Goal: Task Accomplishment & Management: Manage account settings

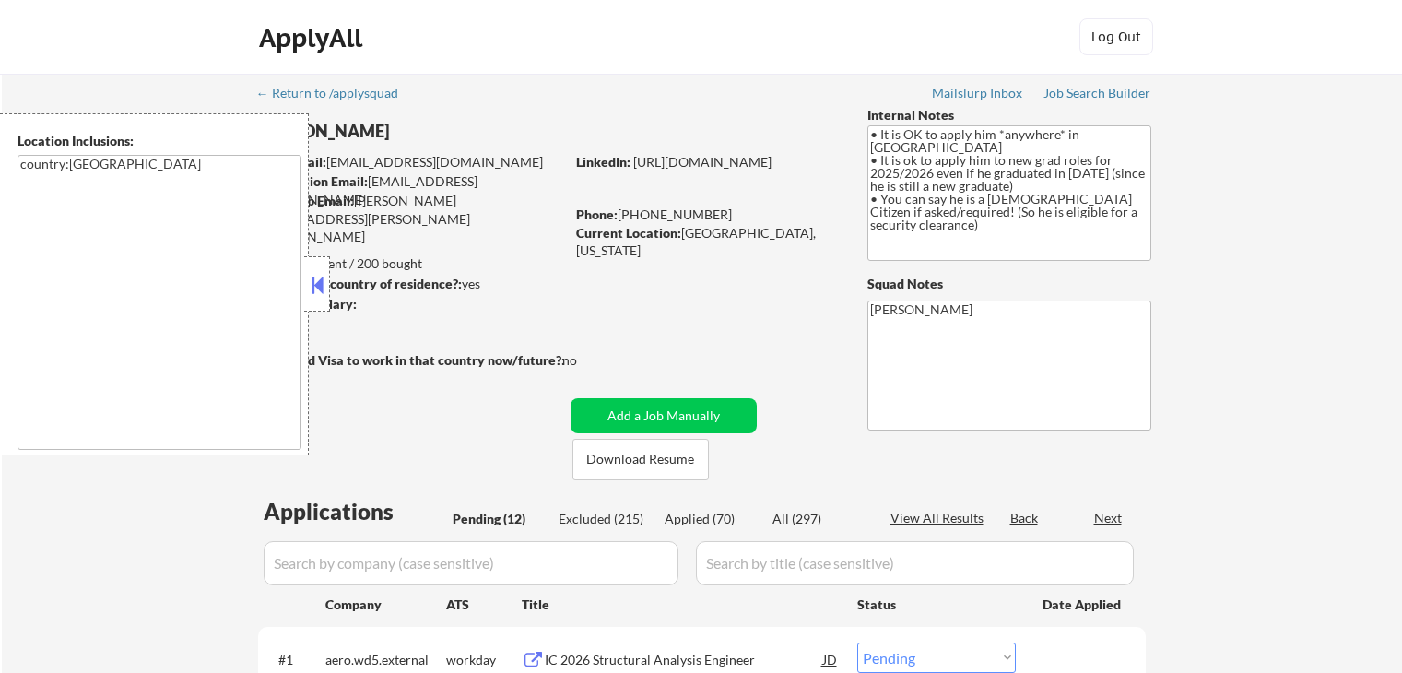
select select ""pending""
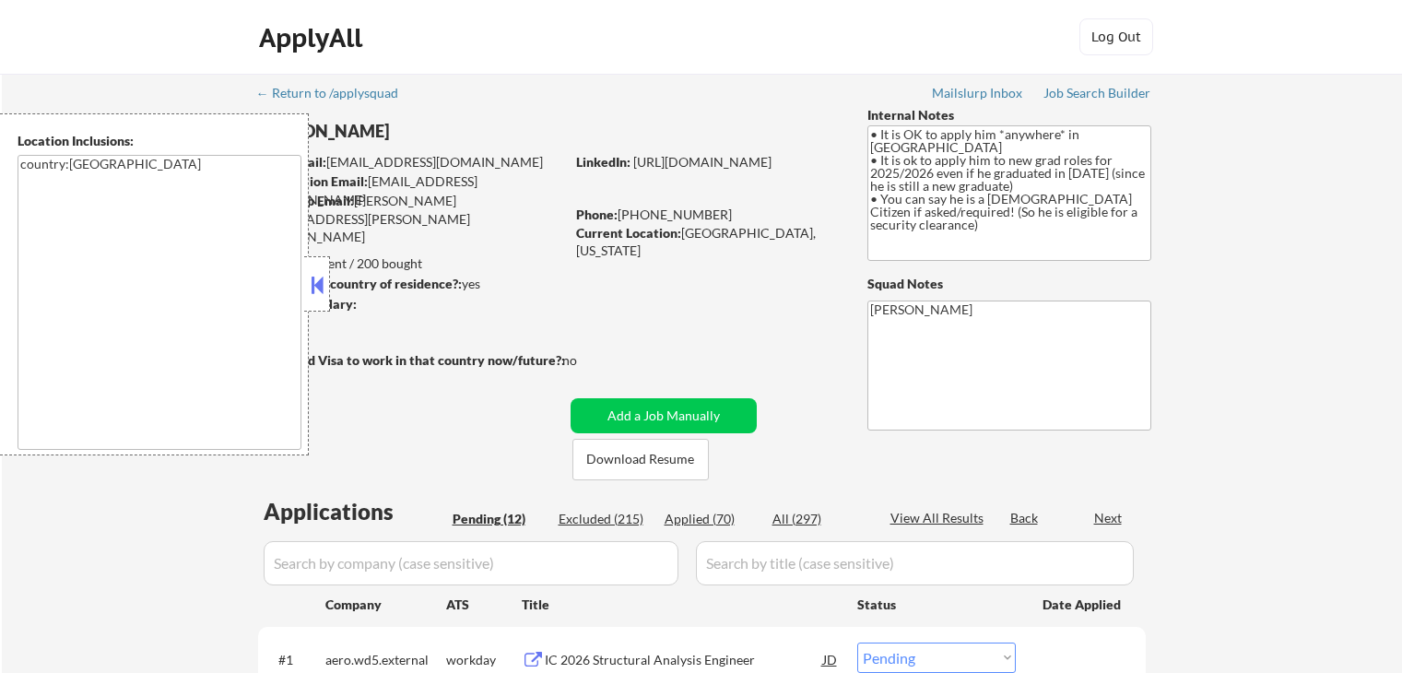
select select ""pending""
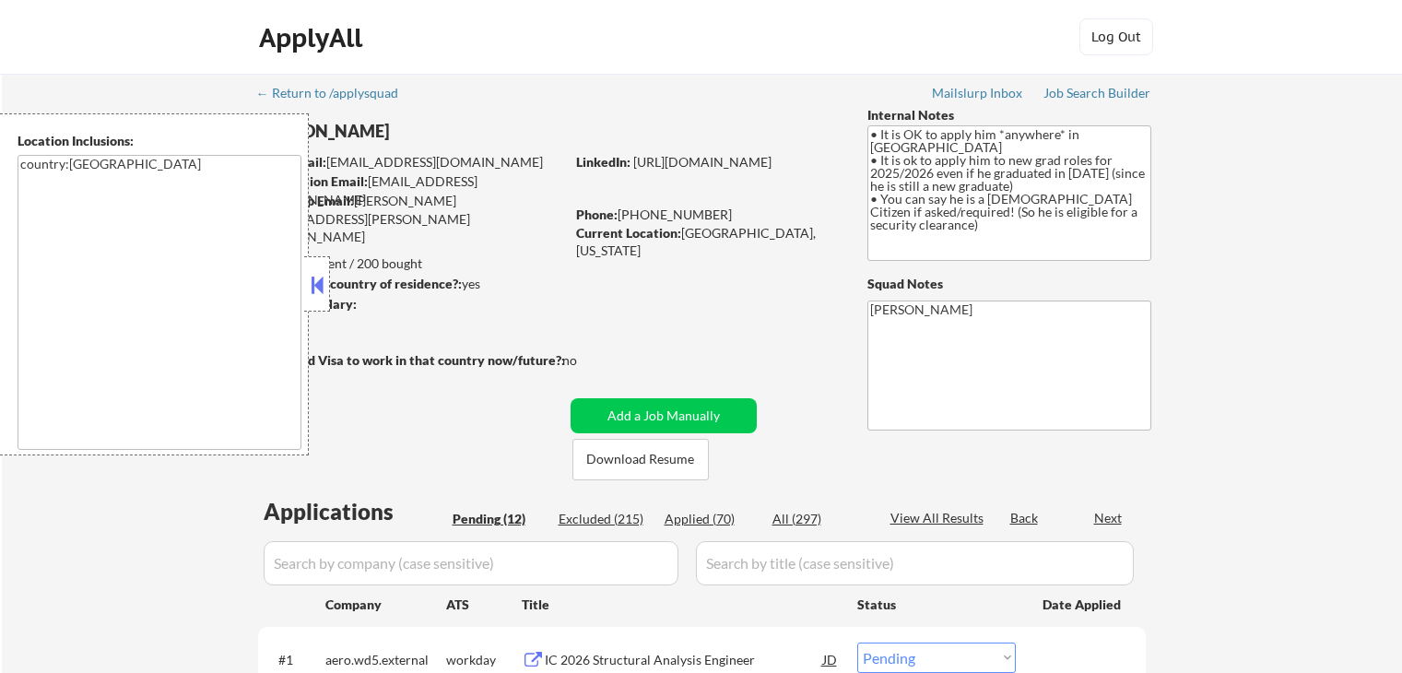
select select ""pending""
click at [312, 293] on button at bounding box center [317, 285] width 20 height 28
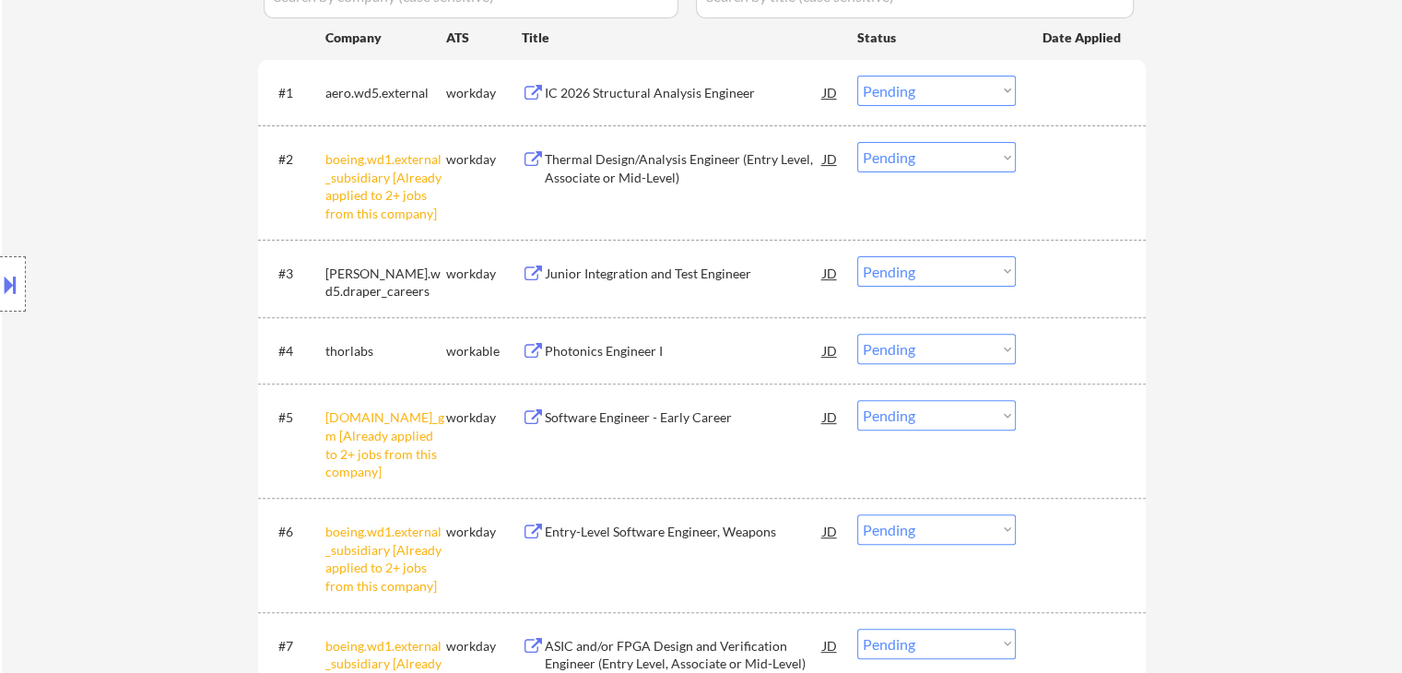
scroll to position [461, 0]
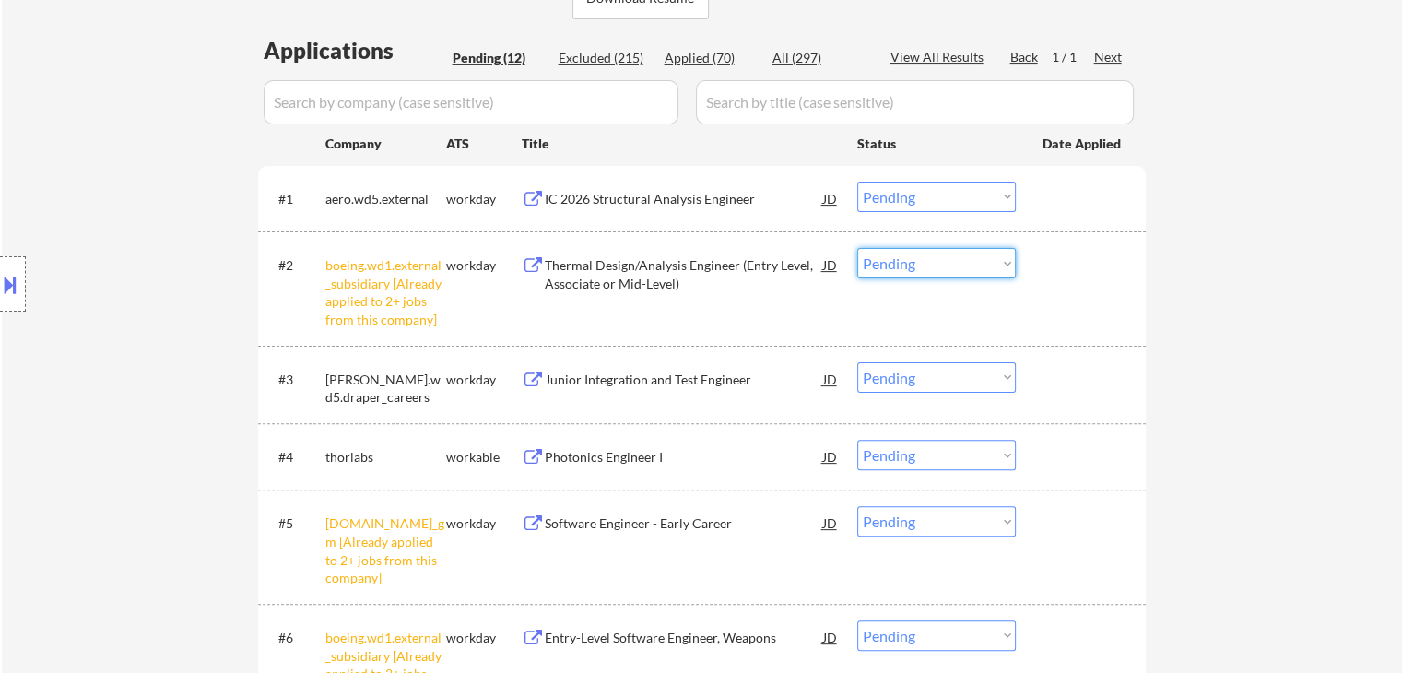
click at [931, 262] on select "Choose an option... Pending Applied Excluded (Questions) Excluded (Expired) Exc…" at bounding box center [936, 263] width 159 height 30
click at [857, 248] on select "Choose an option... Pending Applied Excluded (Questions) Excluded (Expired) Exc…" at bounding box center [936, 263] width 159 height 30
select select ""pending""
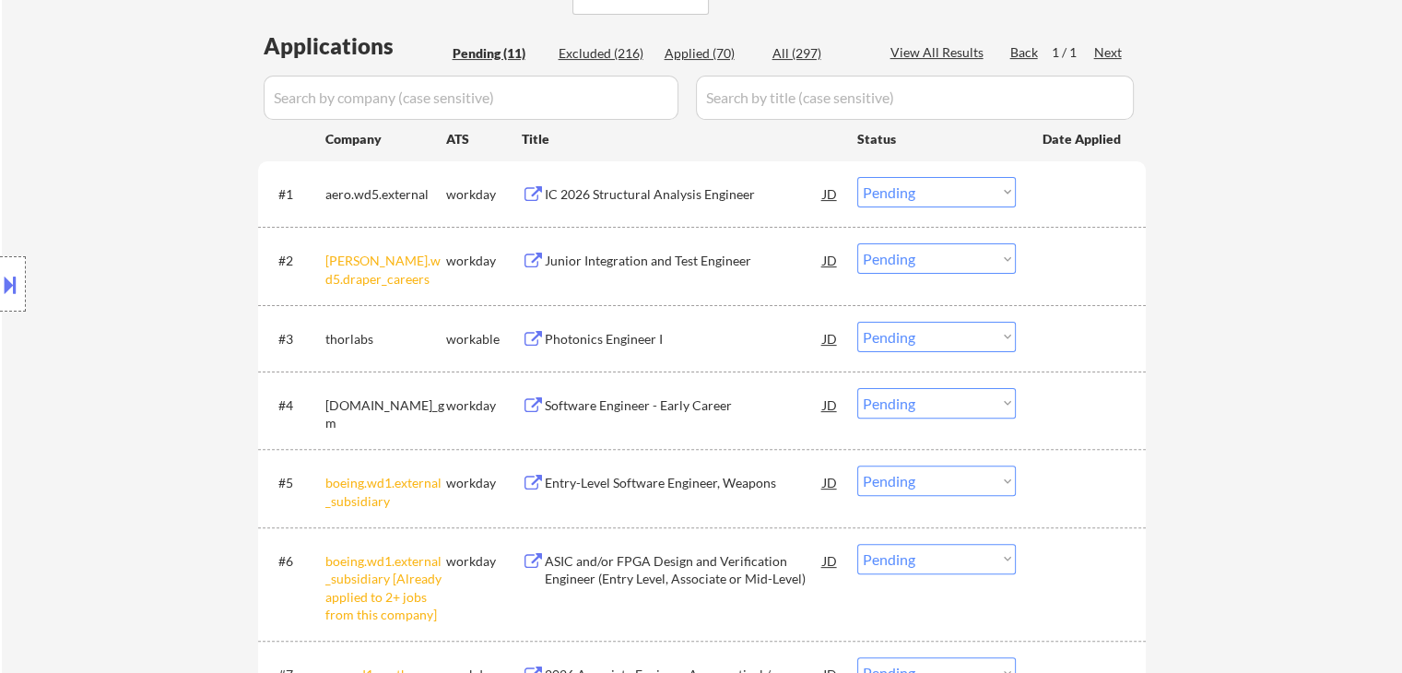
scroll to position [553, 0]
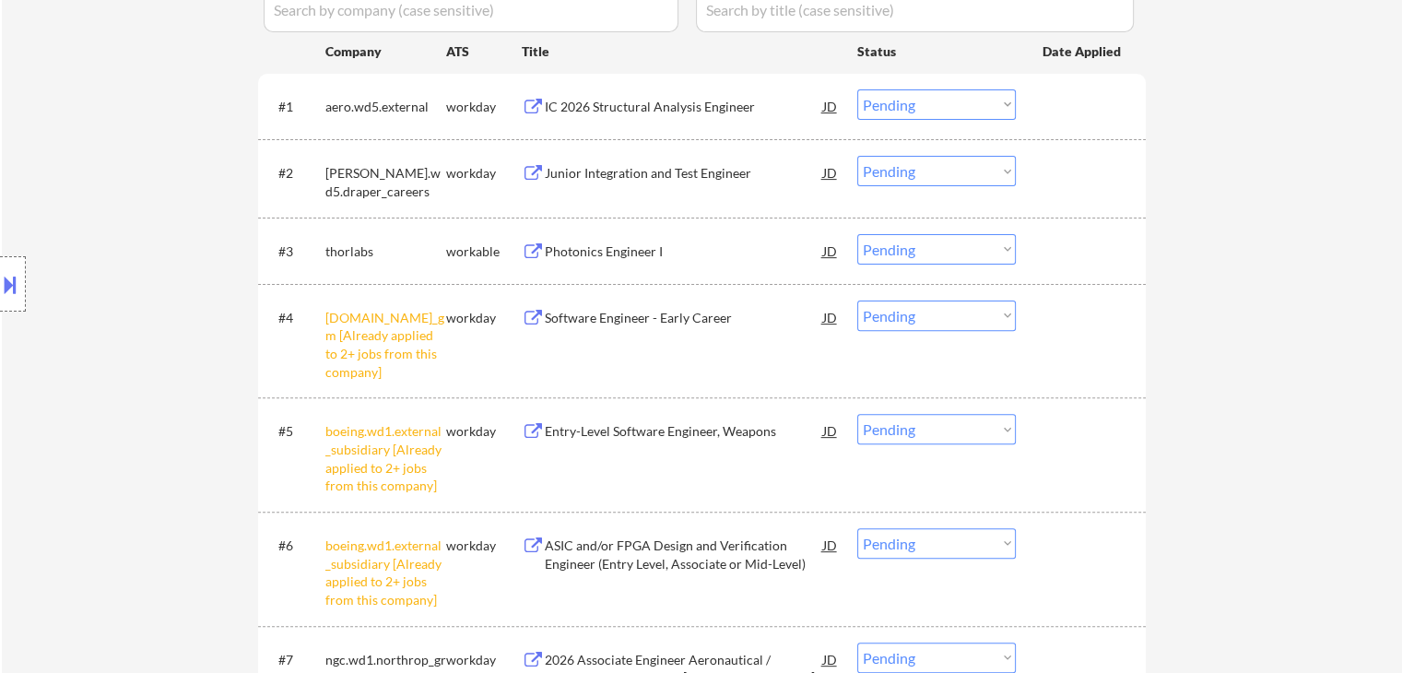
click at [932, 318] on select "Choose an option... Pending Applied Excluded (Questions) Excluded (Expired) Exc…" at bounding box center [936, 316] width 159 height 30
click at [857, 301] on select "Choose an option... Pending Applied Excluded (Questions) Excluded (Expired) Exc…" at bounding box center [936, 316] width 159 height 30
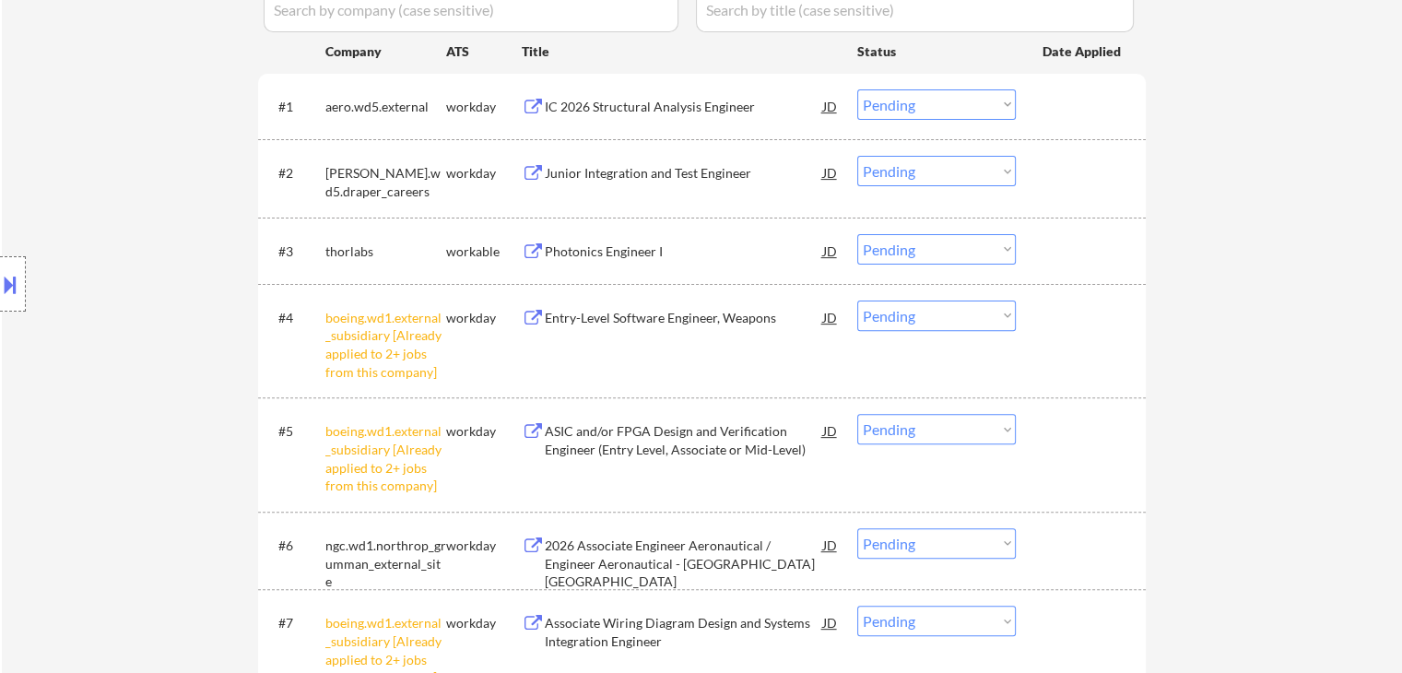
click at [907, 323] on select "Choose an option... Pending Applied Excluded (Questions) Excluded (Expired) Exc…" at bounding box center [936, 316] width 159 height 30
click at [857, 301] on select "Choose an option... Pending Applied Excluded (Questions) Excluded (Expired) Exc…" at bounding box center [936, 316] width 159 height 30
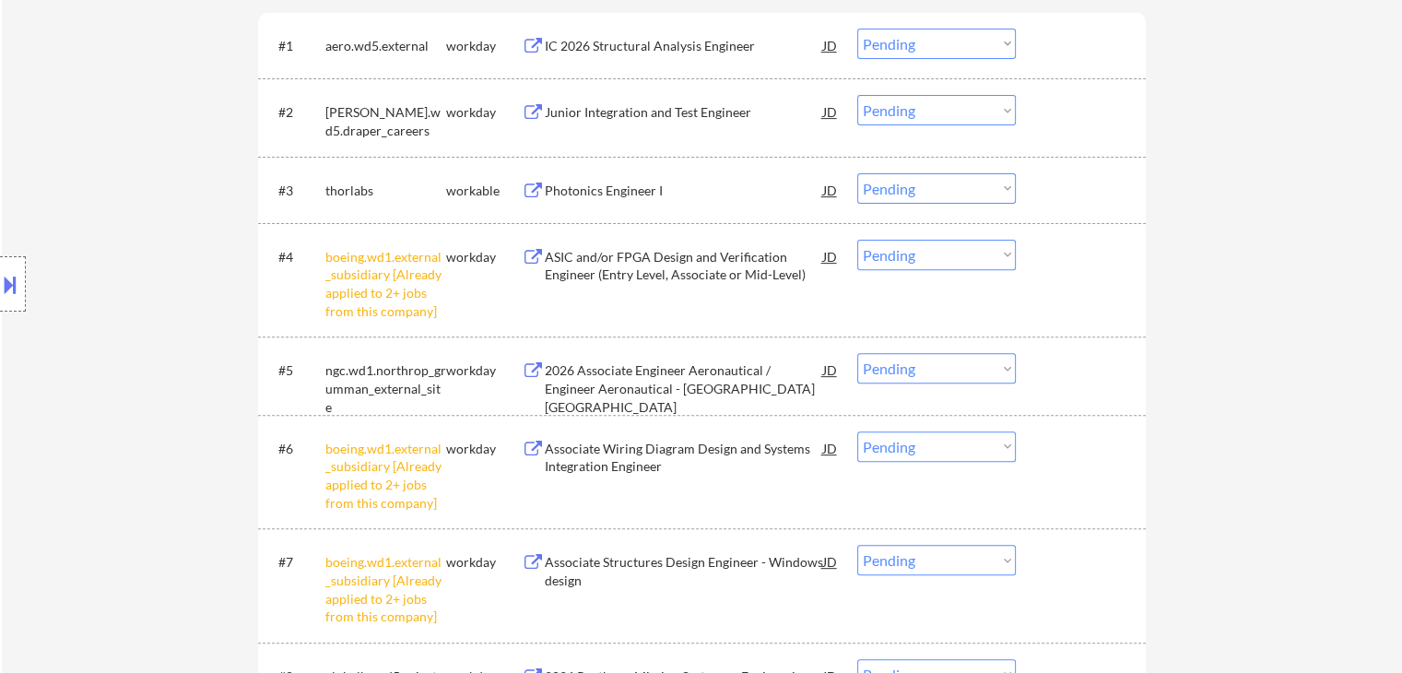
scroll to position [645, 0]
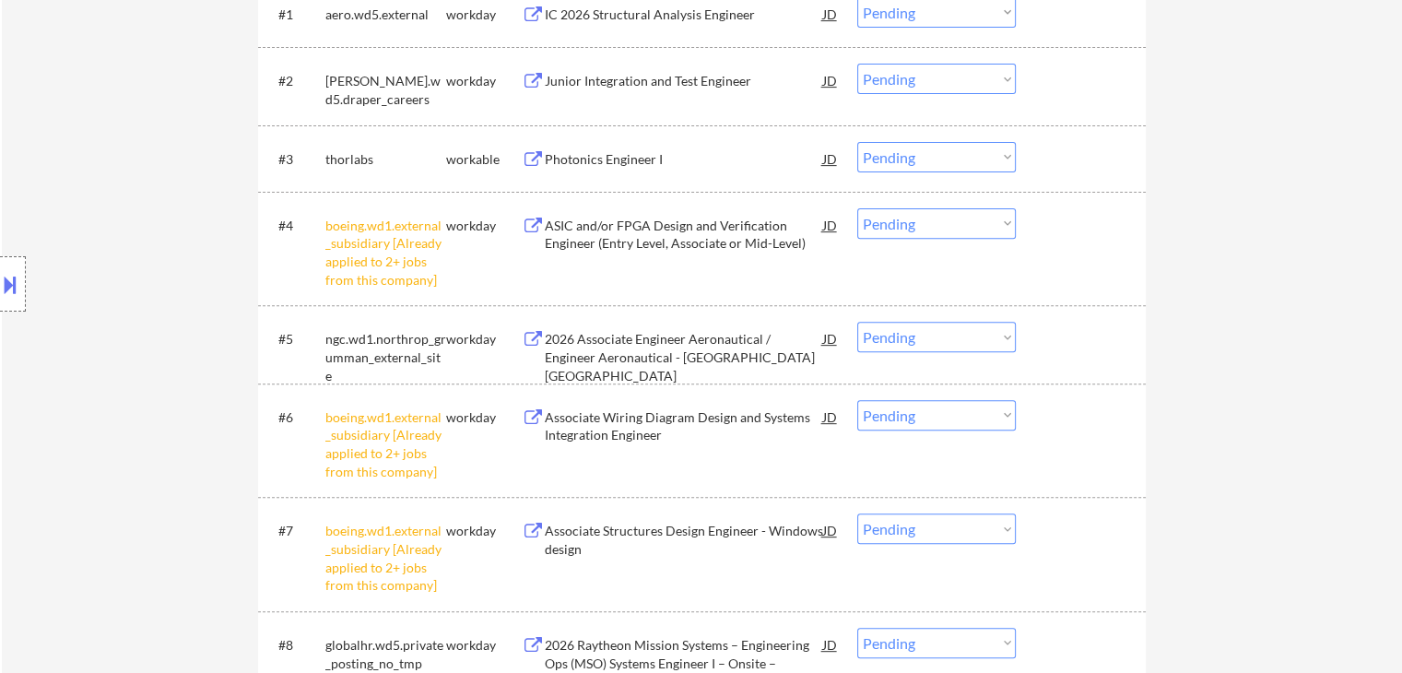
click at [1338, 283] on div "← Return to /applysquad Mailslurp Inbox Job Search Builder [PERSON_NAME] User E…" at bounding box center [702, 165] width 1400 height 1474
click at [959, 232] on select "Choose an option... Pending Applied Excluded (Questions) Excluded (Expired) Exc…" at bounding box center [936, 223] width 159 height 30
click at [857, 208] on select "Choose an option... Pending Applied Excluded (Questions) Excluded (Expired) Exc…" at bounding box center [936, 223] width 159 height 30
select select ""pending""
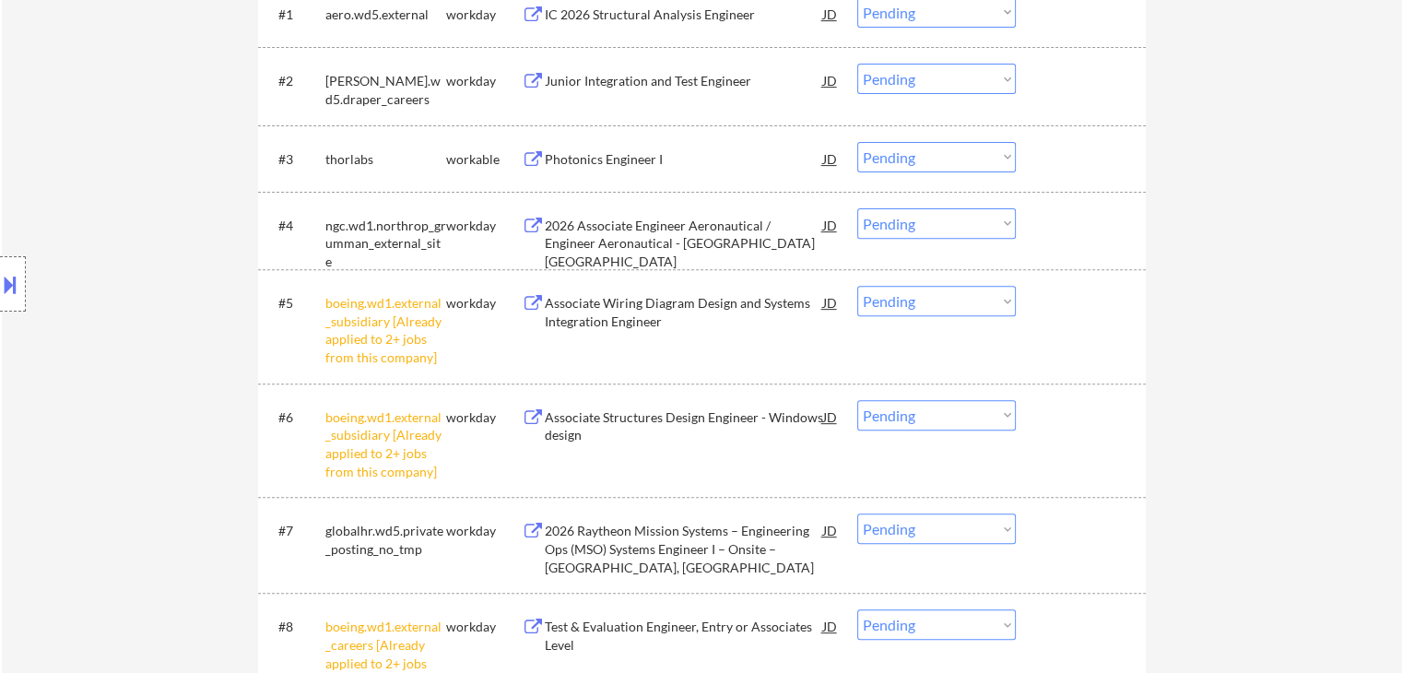
click at [938, 305] on select "Choose an option... Pending Applied Excluded (Questions) Excluded (Expired) Exc…" at bounding box center [936, 301] width 159 height 30
click at [857, 286] on select "Choose an option... Pending Applied Excluded (Questions) Excluded (Expired) Exc…" at bounding box center [936, 301] width 159 height 30
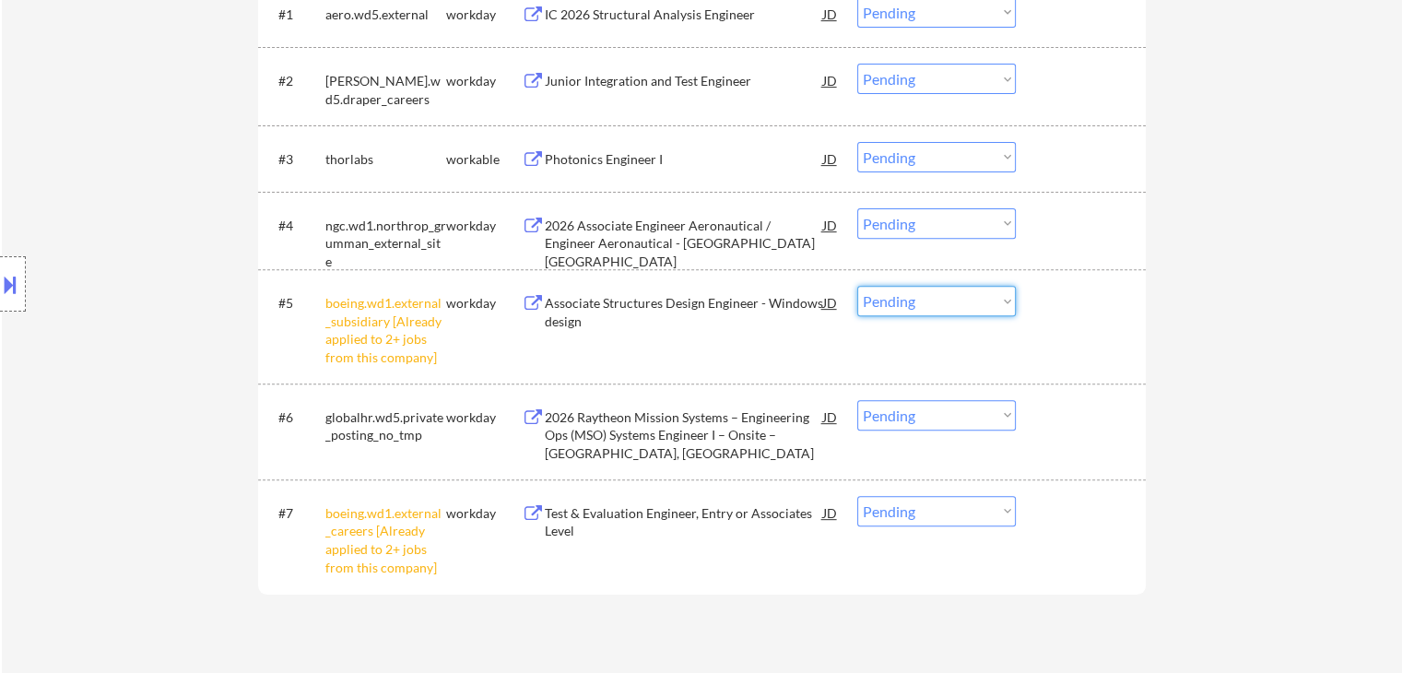
click at [927, 303] on select "Choose an option... Pending Applied Excluded (Questions) Excluded (Expired) Exc…" at bounding box center [936, 301] width 159 height 30
click at [857, 286] on select "Choose an option... Pending Applied Excluded (Questions) Excluded (Expired) Exc…" at bounding box center [936, 301] width 159 height 30
select select ""pending""
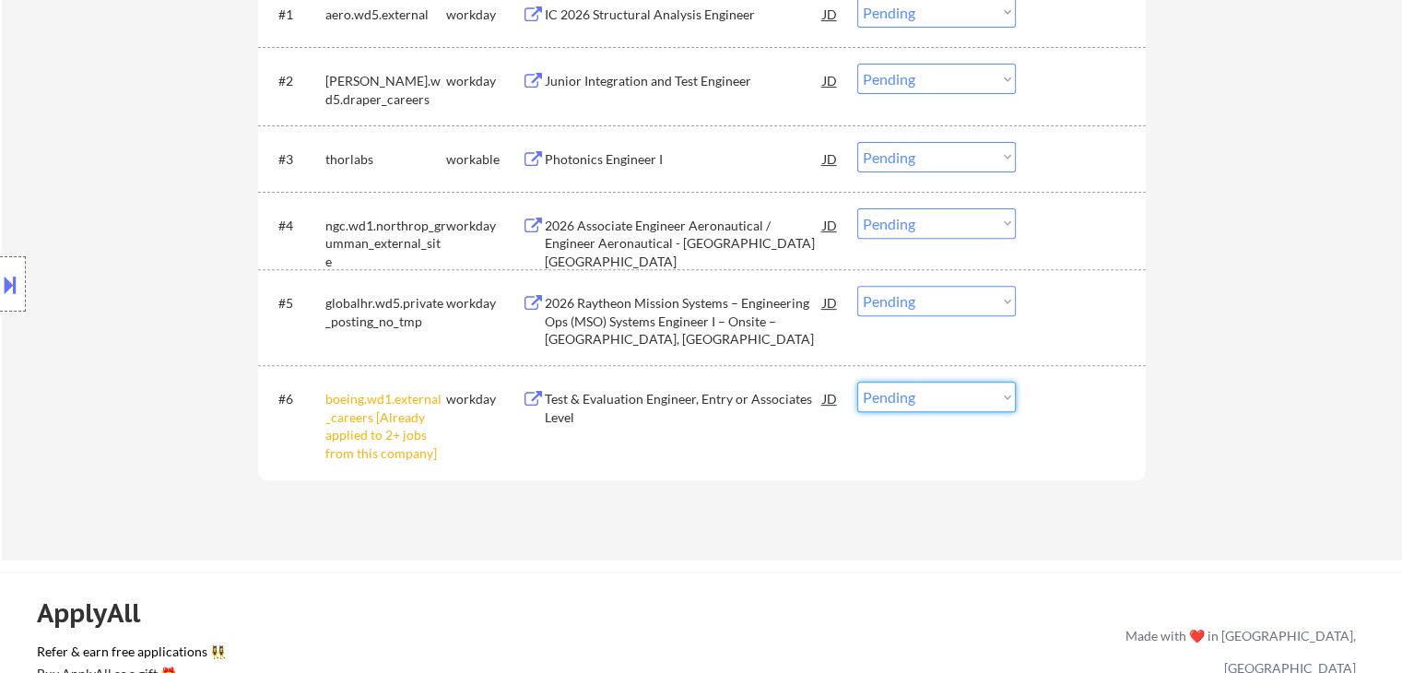
click at [929, 405] on select "Choose an option... Pending Applied Excluded (Questions) Excluded (Expired) Exc…" at bounding box center [936, 397] width 159 height 30
select select ""excluded__other_""
click at [857, 382] on select "Choose an option... Pending Applied Excluded (Questions) Excluded (Expired) Exc…" at bounding box center [936, 397] width 159 height 30
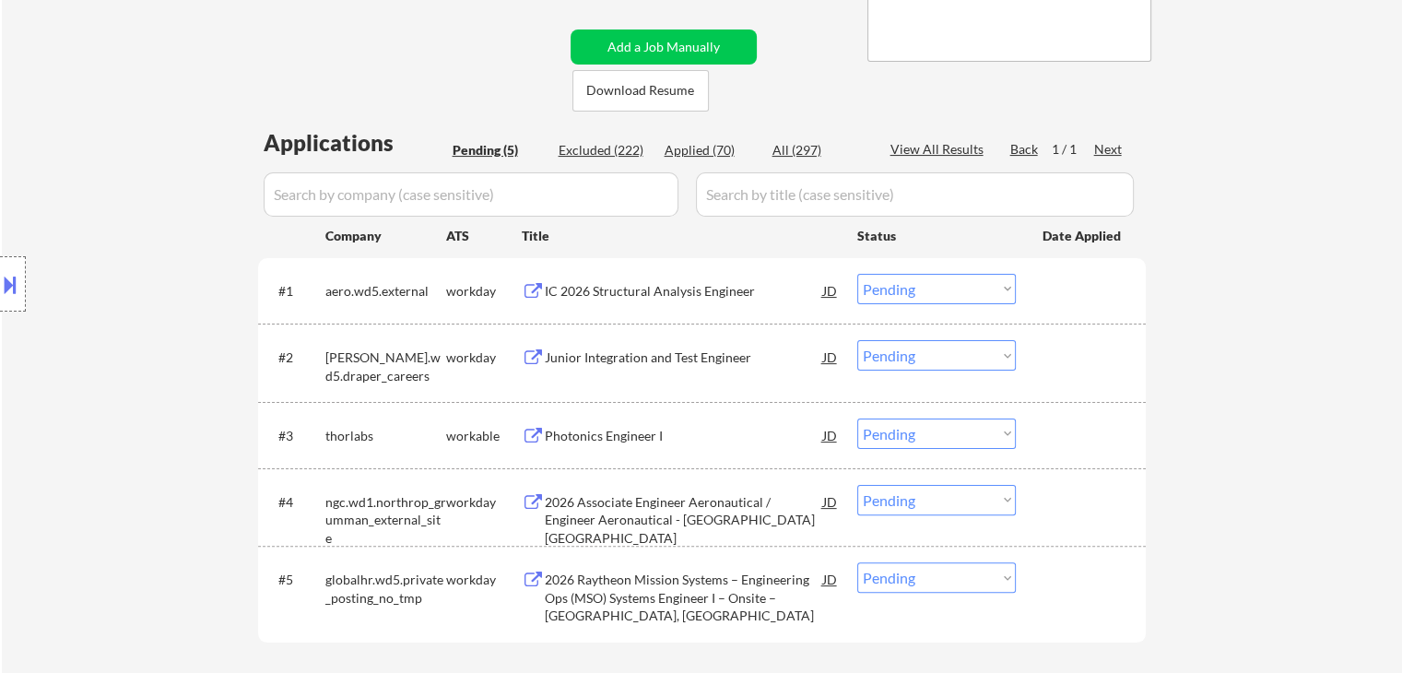
scroll to position [461, 0]
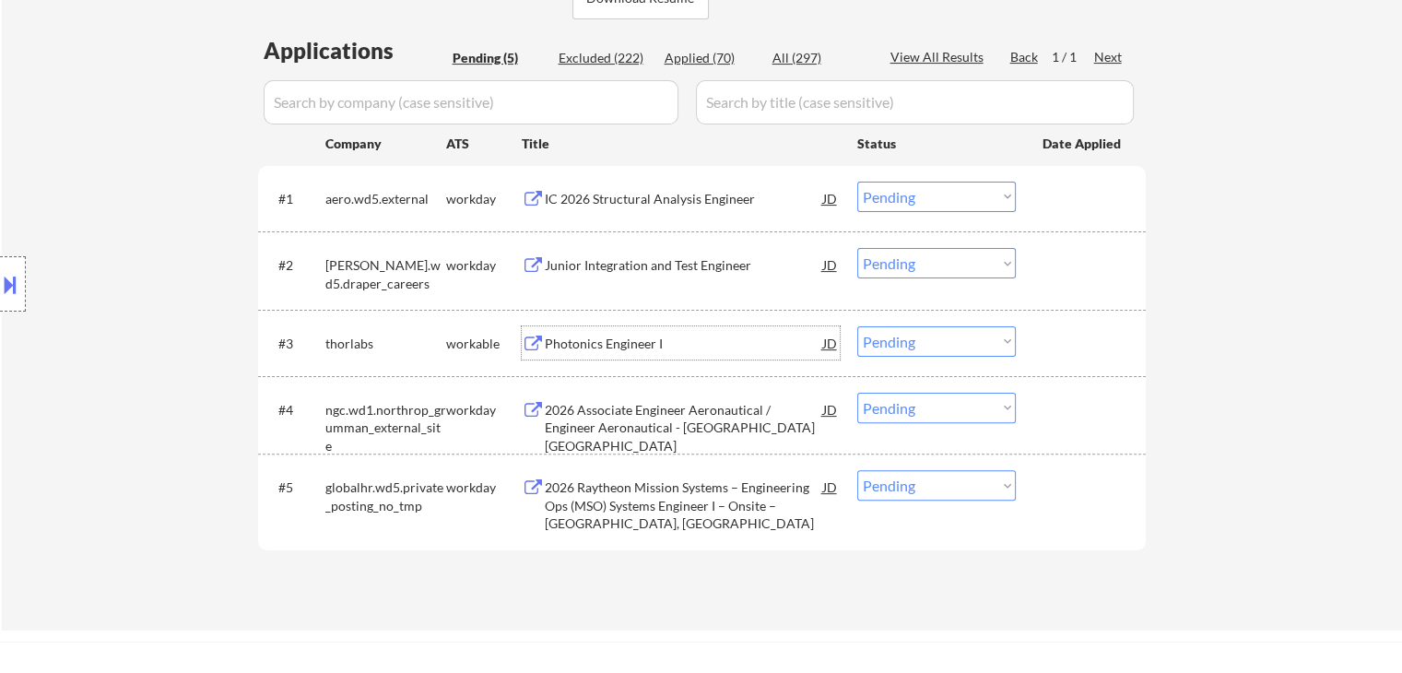
click at [605, 348] on div "Photonics Engineer I" at bounding box center [684, 344] width 278 height 18
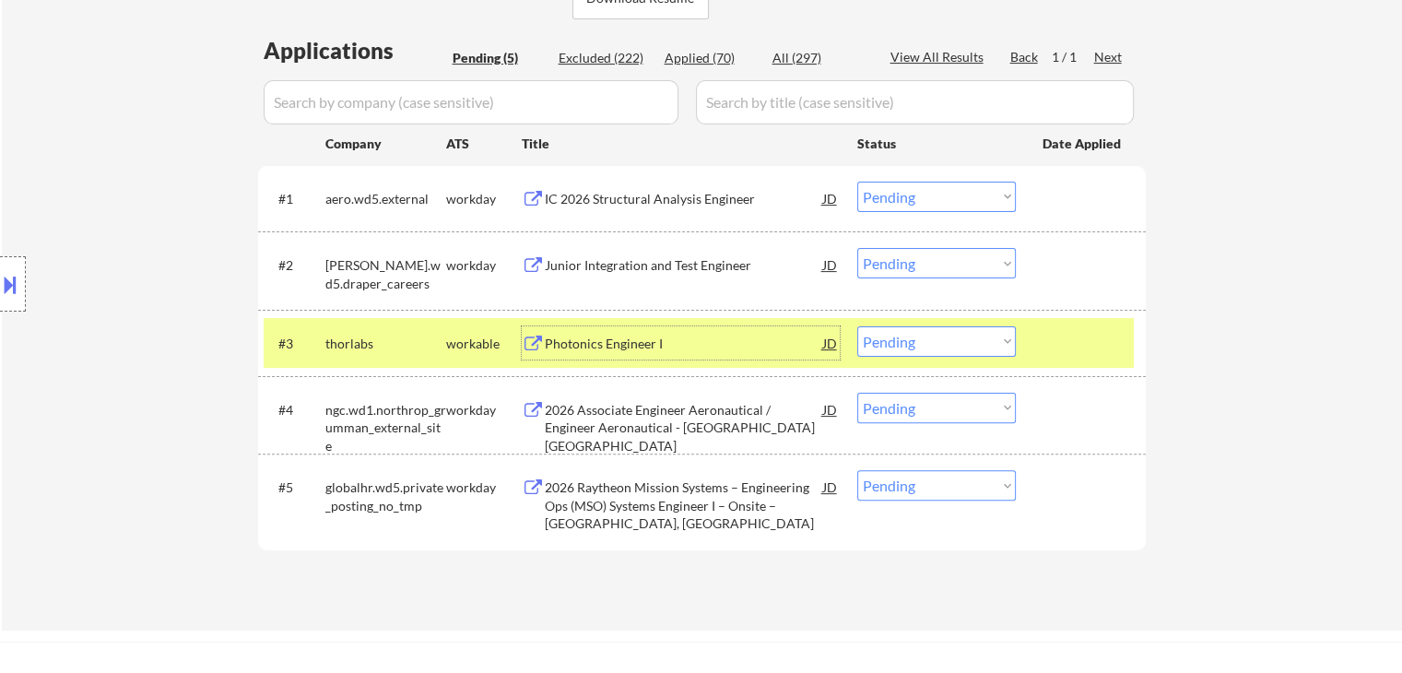
click at [616, 346] on div "Photonics Engineer I" at bounding box center [684, 344] width 278 height 18
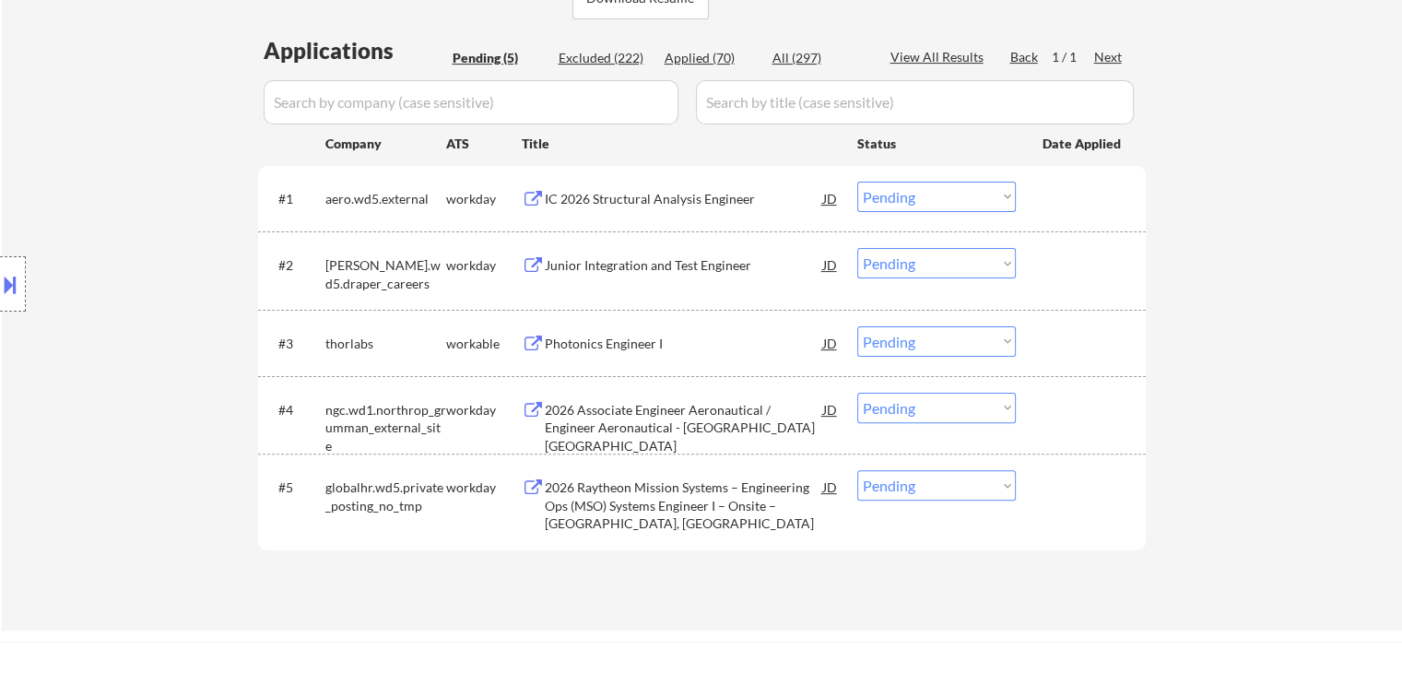
click at [0, 281] on button at bounding box center [10, 284] width 20 height 30
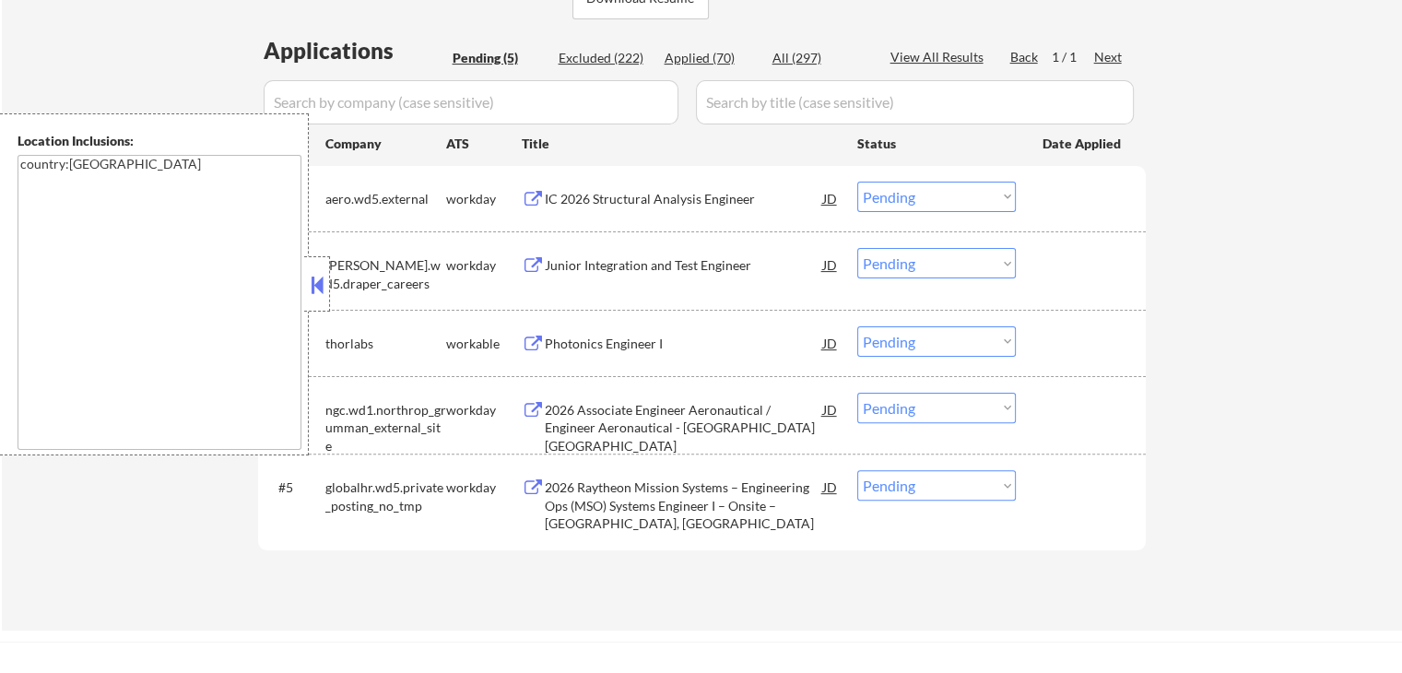
click at [317, 288] on button at bounding box center [317, 285] width 20 height 28
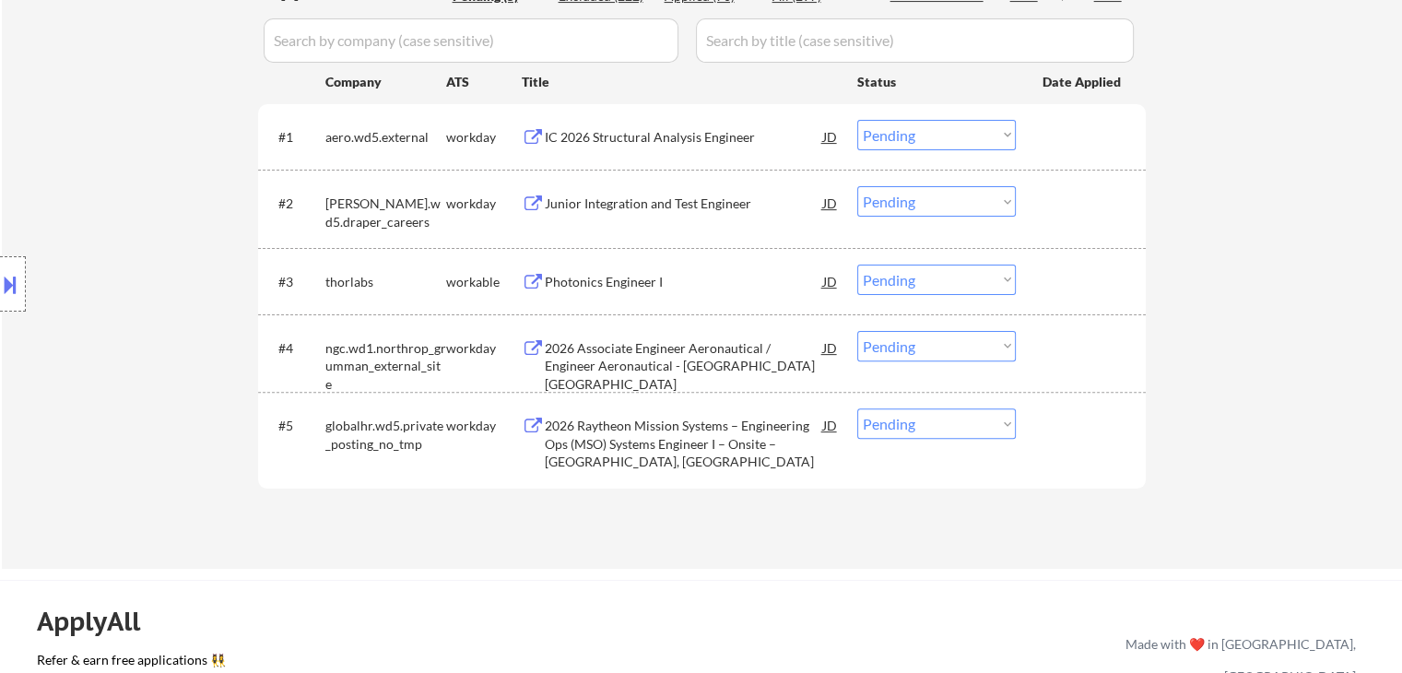
scroll to position [553, 0]
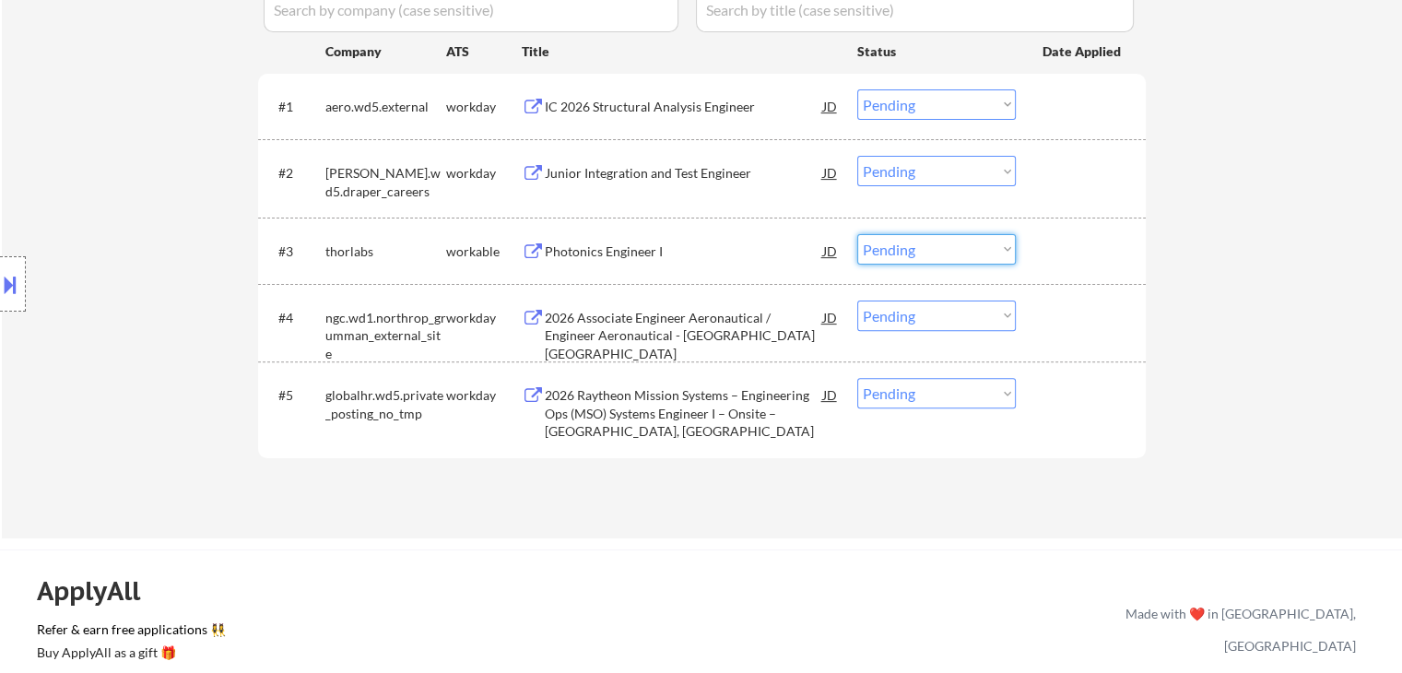
click at [914, 248] on select "Choose an option... Pending Applied Excluded (Questions) Excluded (Expired) Exc…" at bounding box center [936, 249] width 159 height 30
click at [857, 234] on select "Choose an option... Pending Applied Excluded (Questions) Excluded (Expired) Exc…" at bounding box center [936, 249] width 159 height 30
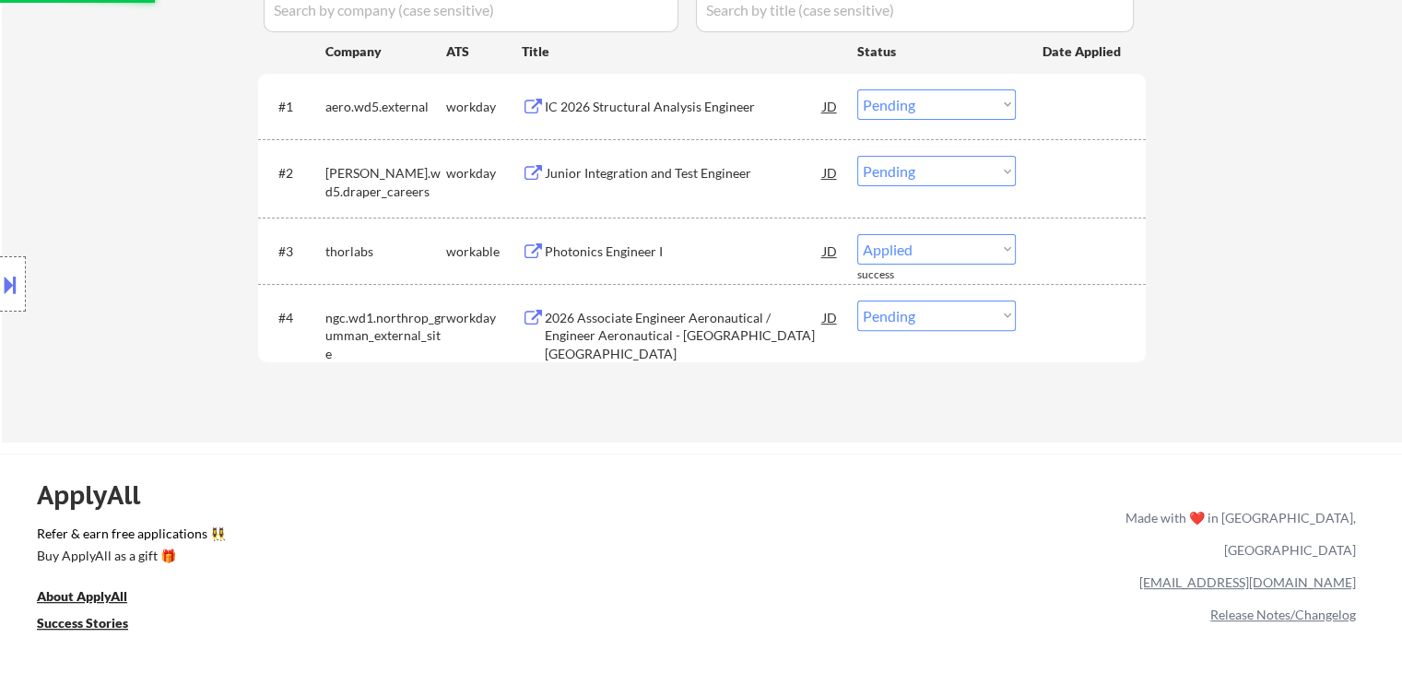
select select ""pending""
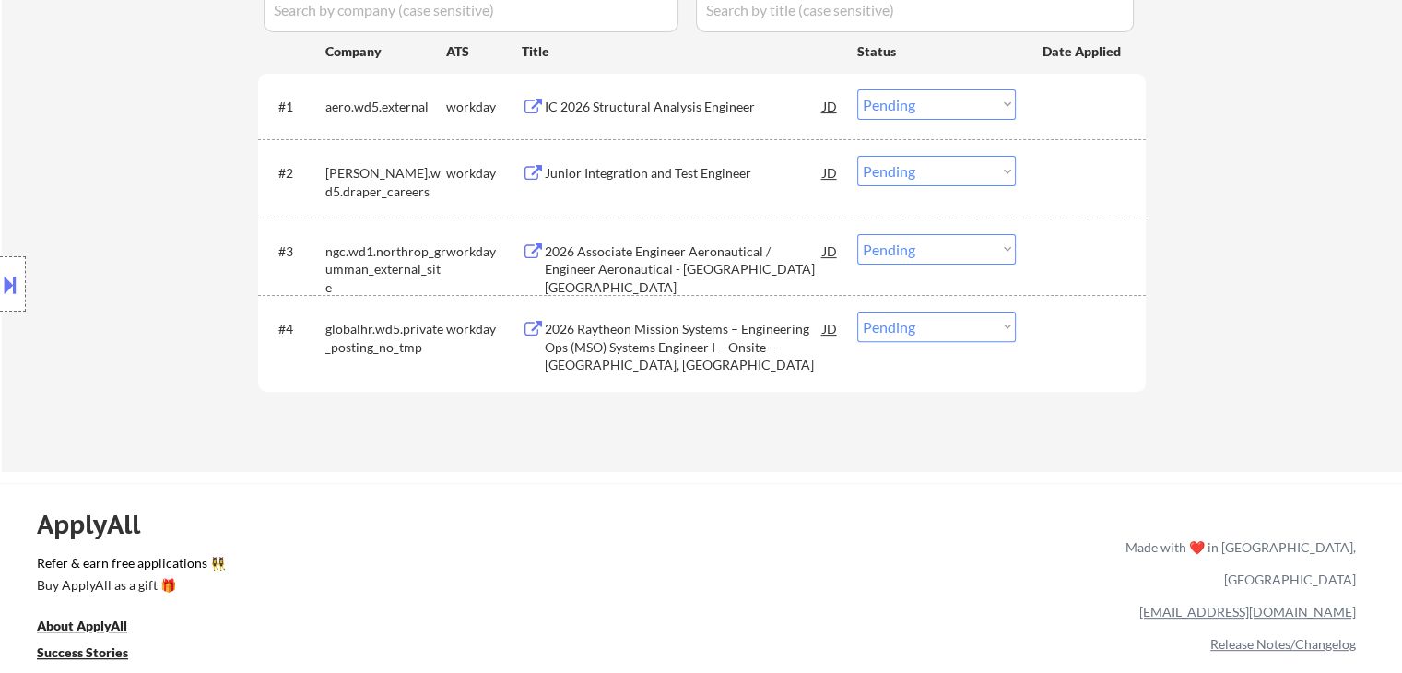
click at [659, 104] on div "IC 2026 Structural Analysis Engineer" at bounding box center [684, 107] width 278 height 18
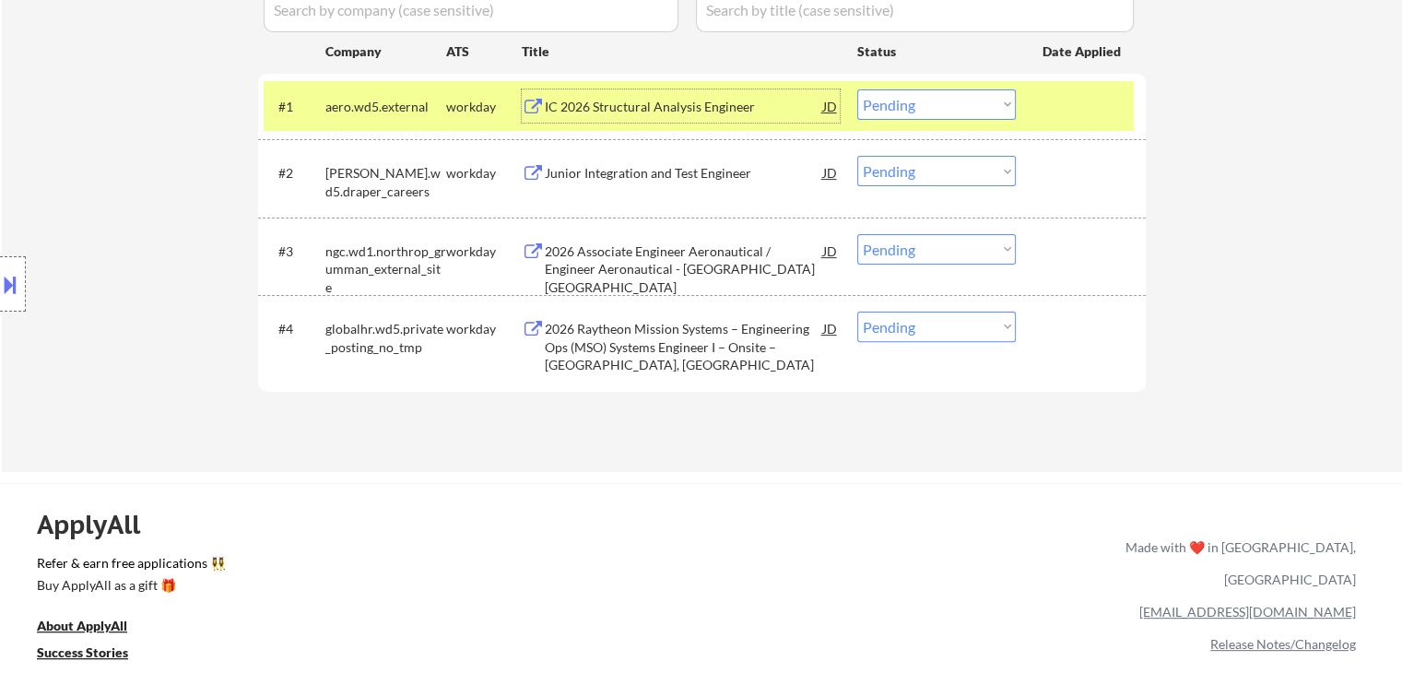
click at [918, 100] on select "Choose an option... Pending Applied Excluded (Questions) Excluded (Expired) Exc…" at bounding box center [936, 104] width 159 height 30
click at [857, 89] on select "Choose an option... Pending Applied Excluded (Questions) Excluded (Expired) Exc…" at bounding box center [936, 104] width 159 height 30
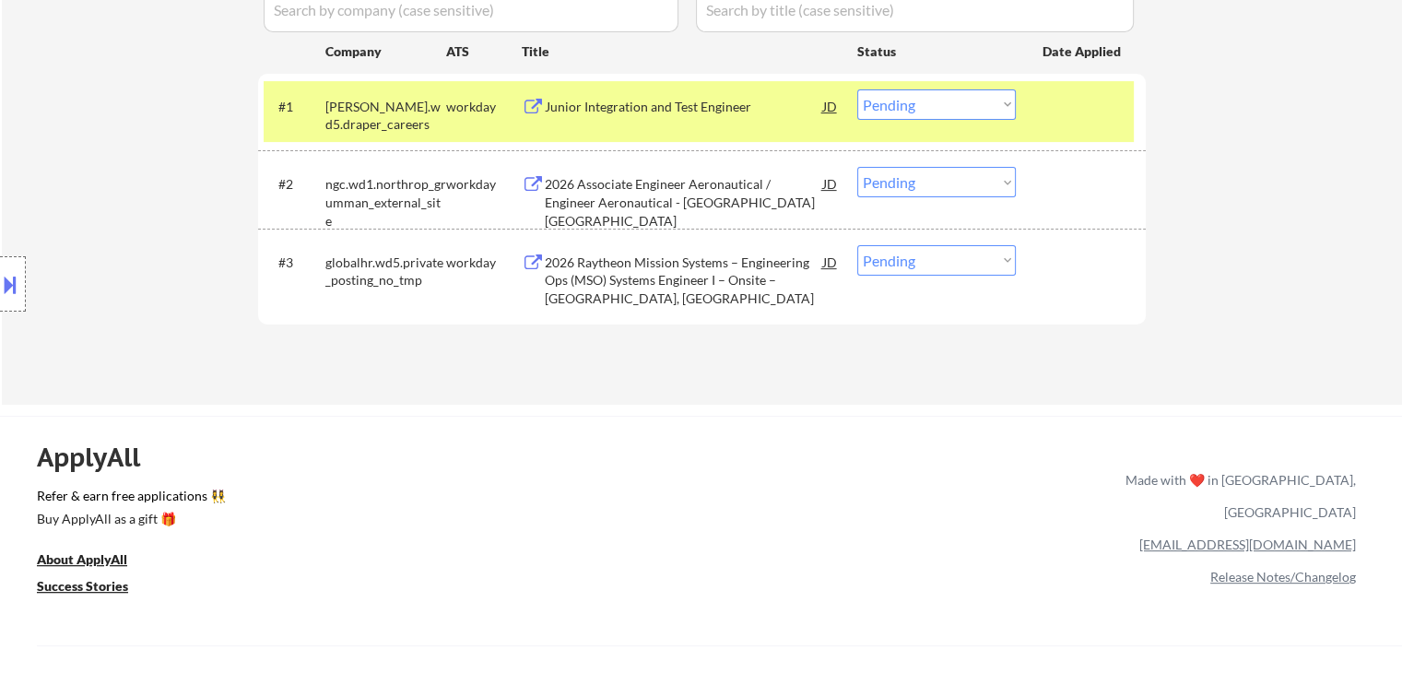
click at [631, 110] on div "Junior Integration and Test Engineer" at bounding box center [684, 107] width 278 height 18
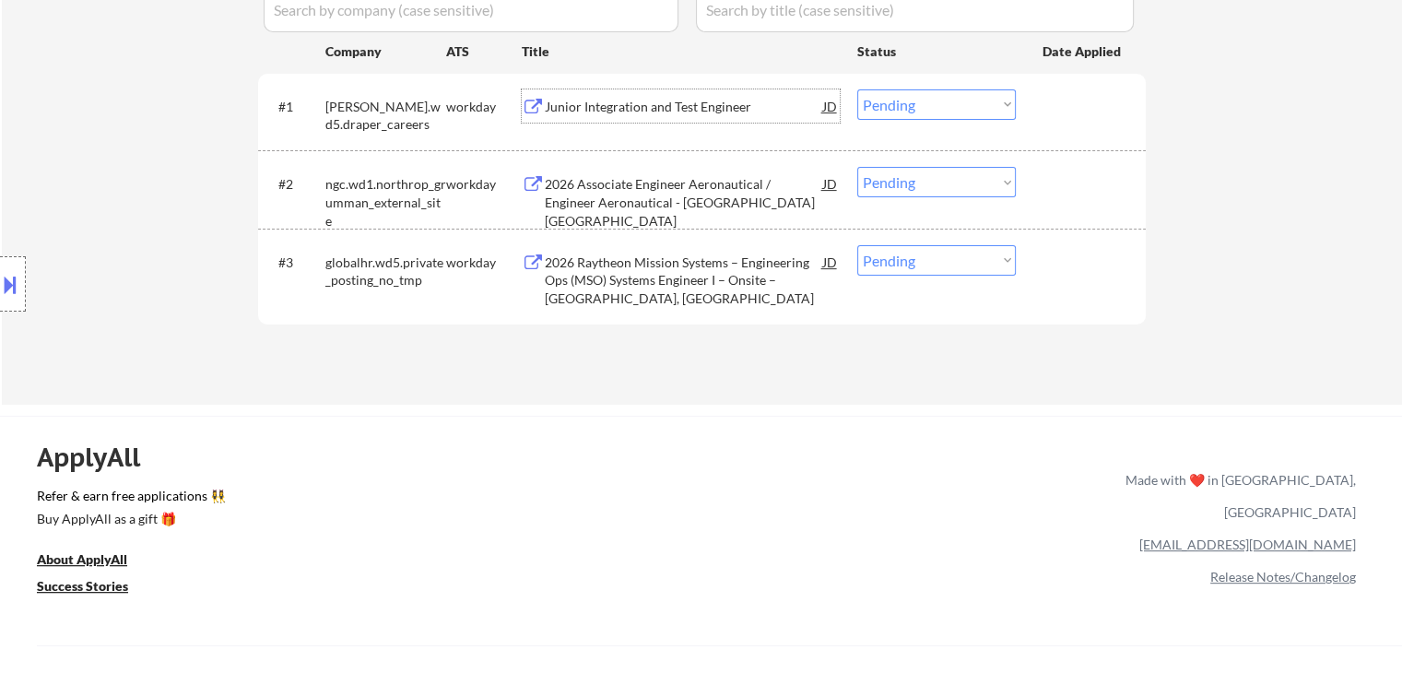
click at [885, 106] on select "Choose an option... Pending Applied Excluded (Questions) Excluded (Expired) Exc…" at bounding box center [936, 104] width 159 height 30
click at [857, 89] on select "Choose an option... Pending Applied Excluded (Questions) Excluded (Expired) Exc…" at bounding box center [936, 104] width 159 height 30
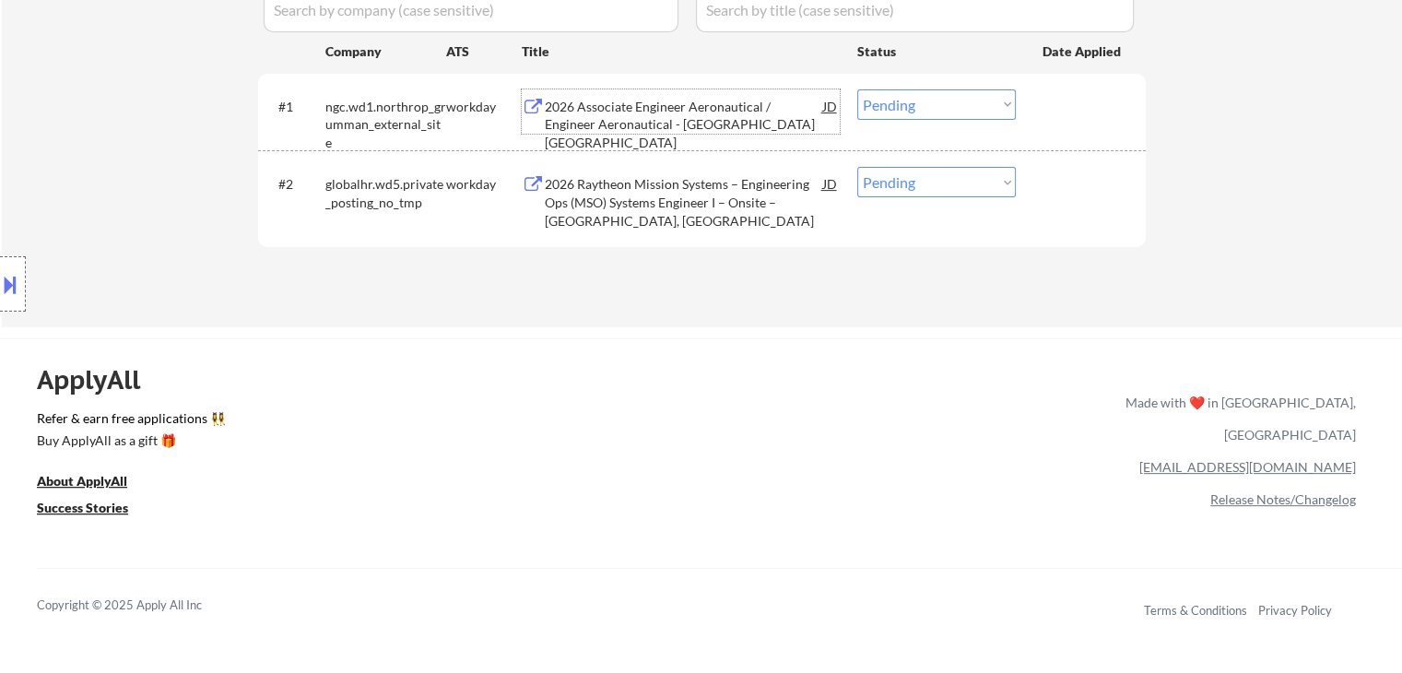
click at [660, 100] on div "2026 Associate Engineer Aeronautical / Engineer Aeronautical - [GEOGRAPHIC_DATA…" at bounding box center [684, 125] width 278 height 54
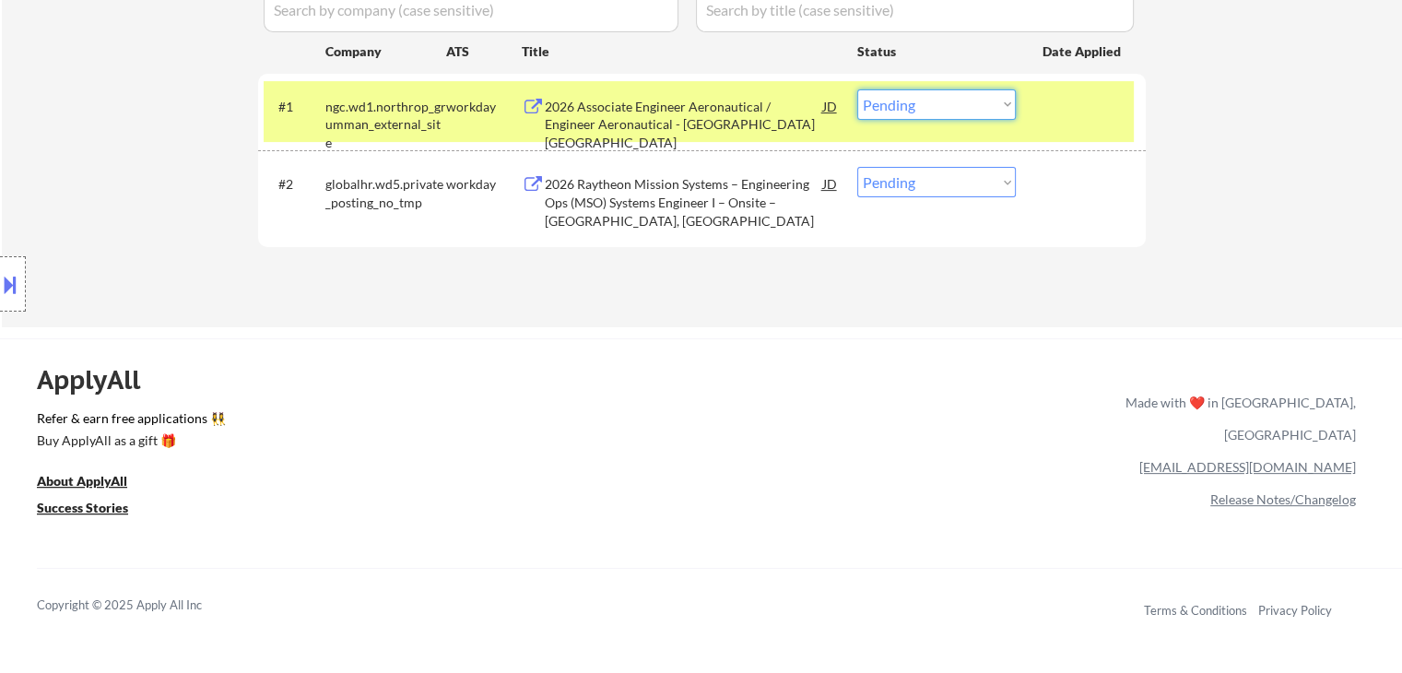
click at [916, 108] on select "Choose an option... Pending Applied Excluded (Questions) Excluded (Expired) Exc…" at bounding box center [936, 104] width 159 height 30
click at [7, 290] on button at bounding box center [10, 284] width 20 height 30
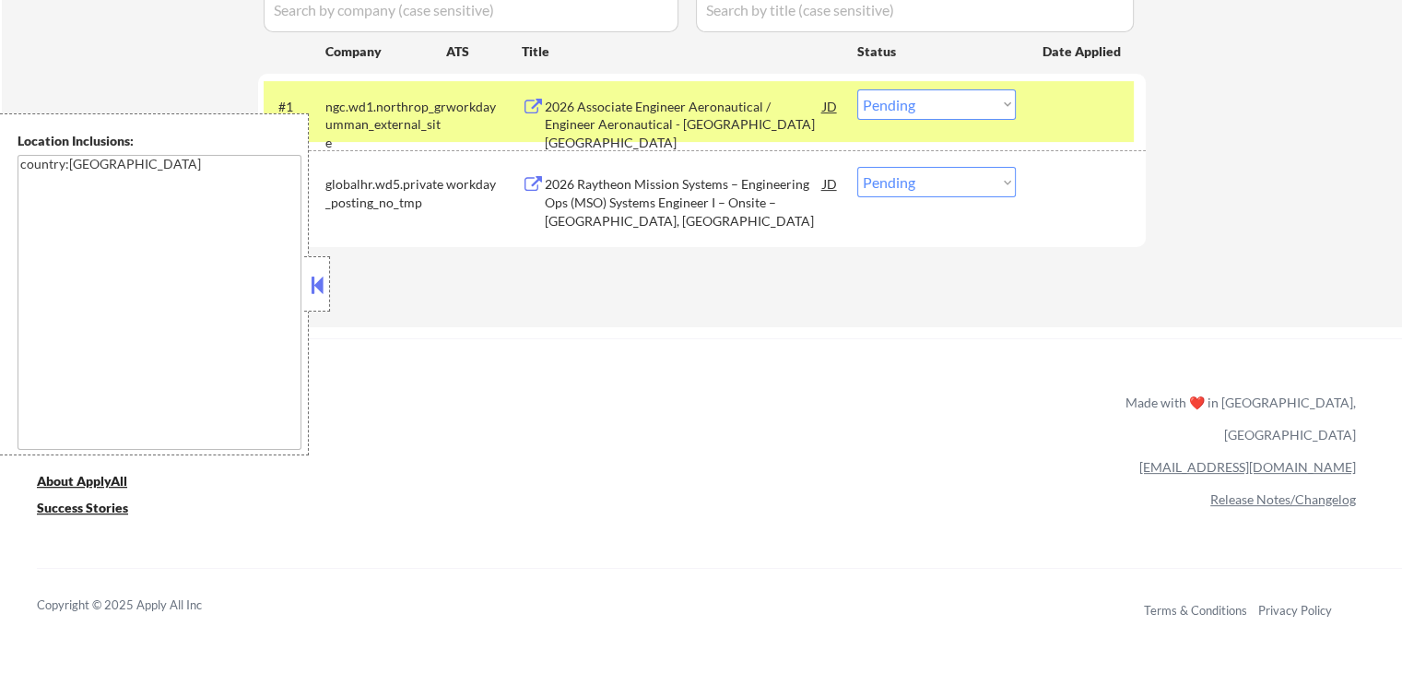
click at [324, 285] on button at bounding box center [317, 285] width 20 height 28
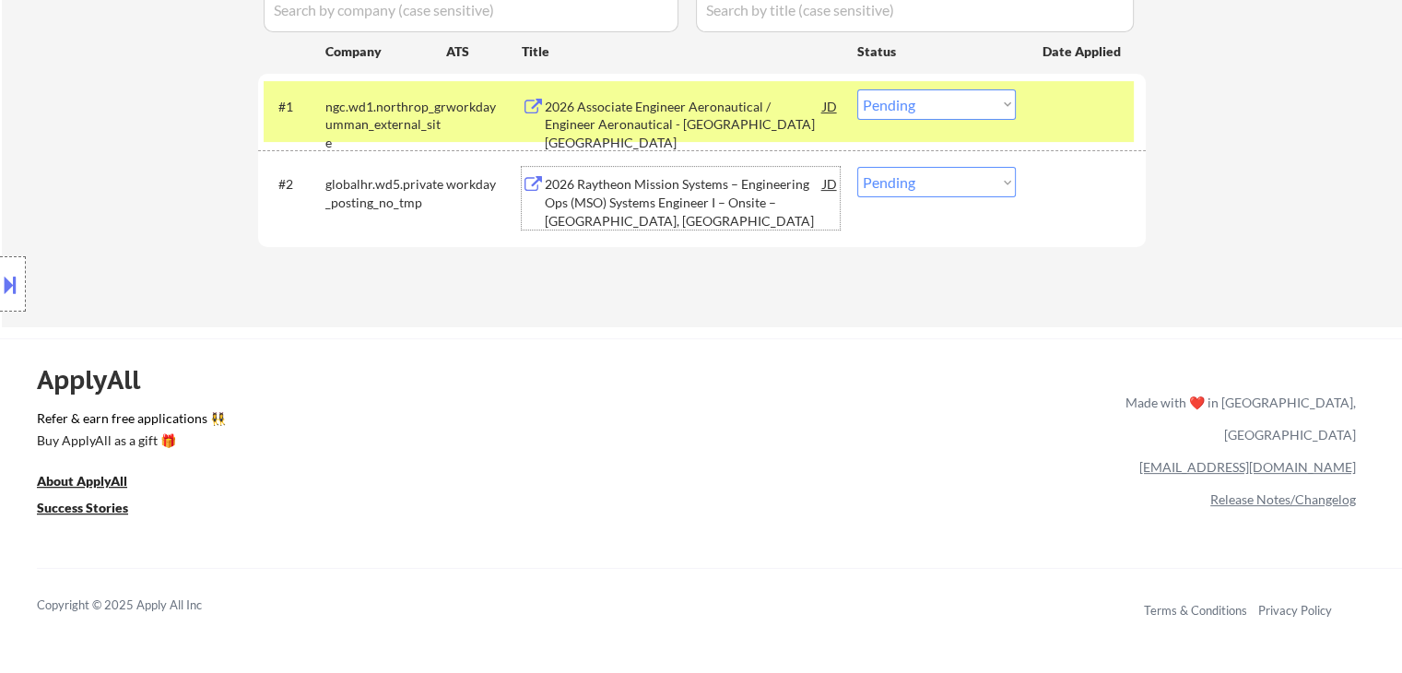
click at [631, 187] on div "2026 Raytheon Mission Systems – Engineering Ops (MSO) Systems Engineer I – Onsi…" at bounding box center [684, 202] width 278 height 54
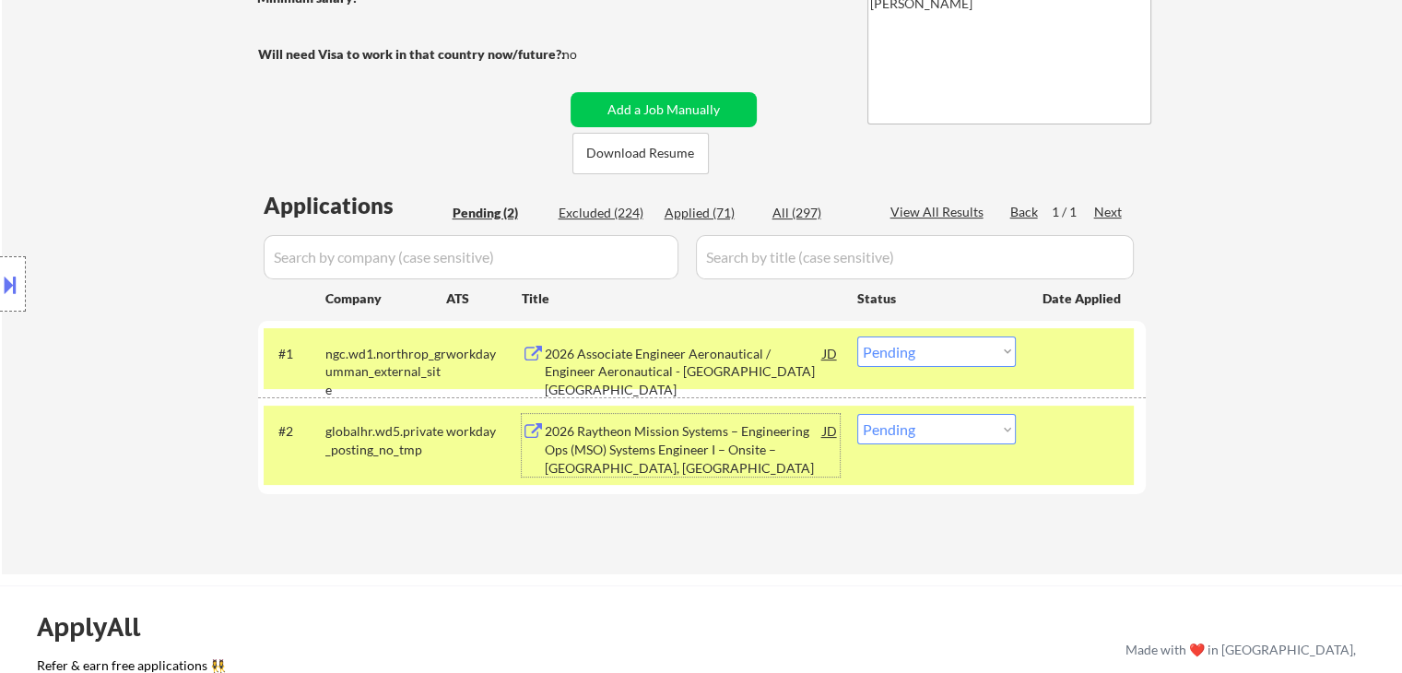
scroll to position [277, 0]
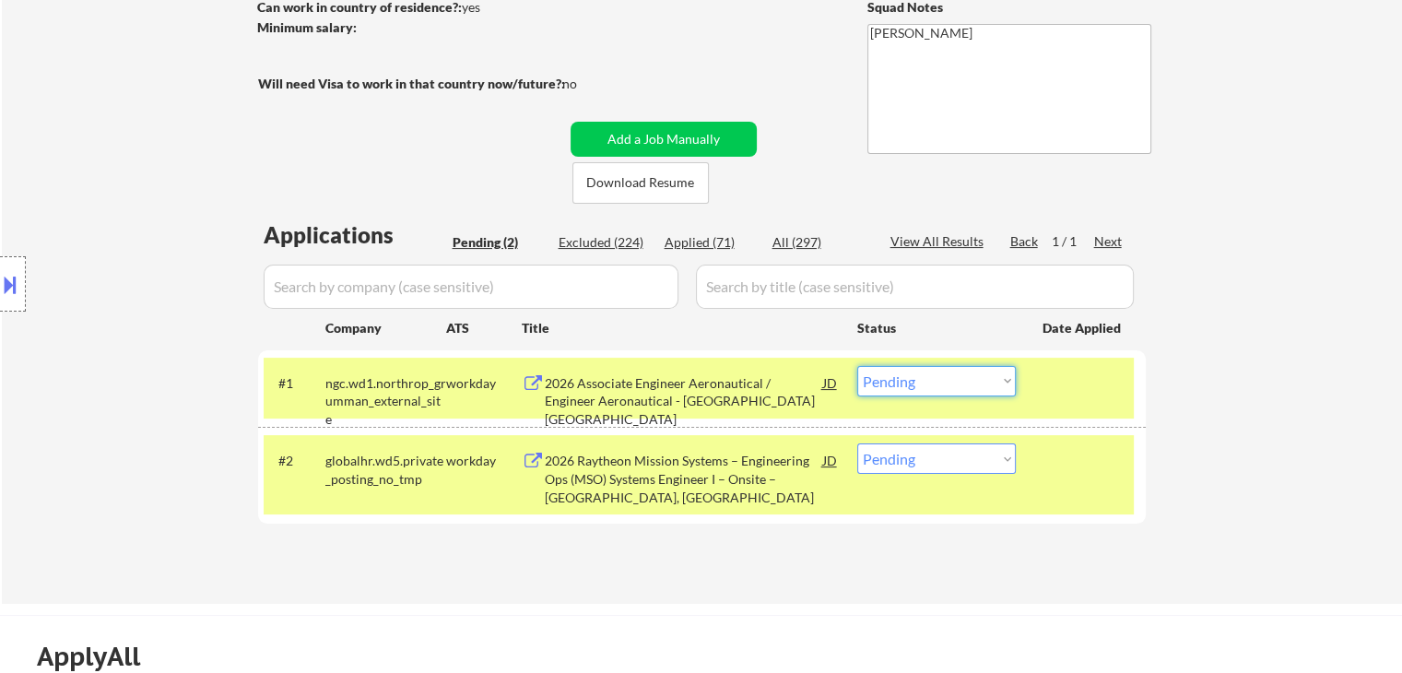
click at [904, 385] on select "Choose an option... Pending Applied Excluded (Questions) Excluded (Expired) Exc…" at bounding box center [936, 381] width 159 height 30
click at [857, 366] on select "Choose an option... Pending Applied Excluded (Questions) Excluded (Expired) Exc…" at bounding box center [936, 381] width 159 height 30
click at [964, 461] on select "Choose an option... Pending Applied Excluded (Questions) Excluded (Expired) Exc…" at bounding box center [936, 458] width 159 height 30
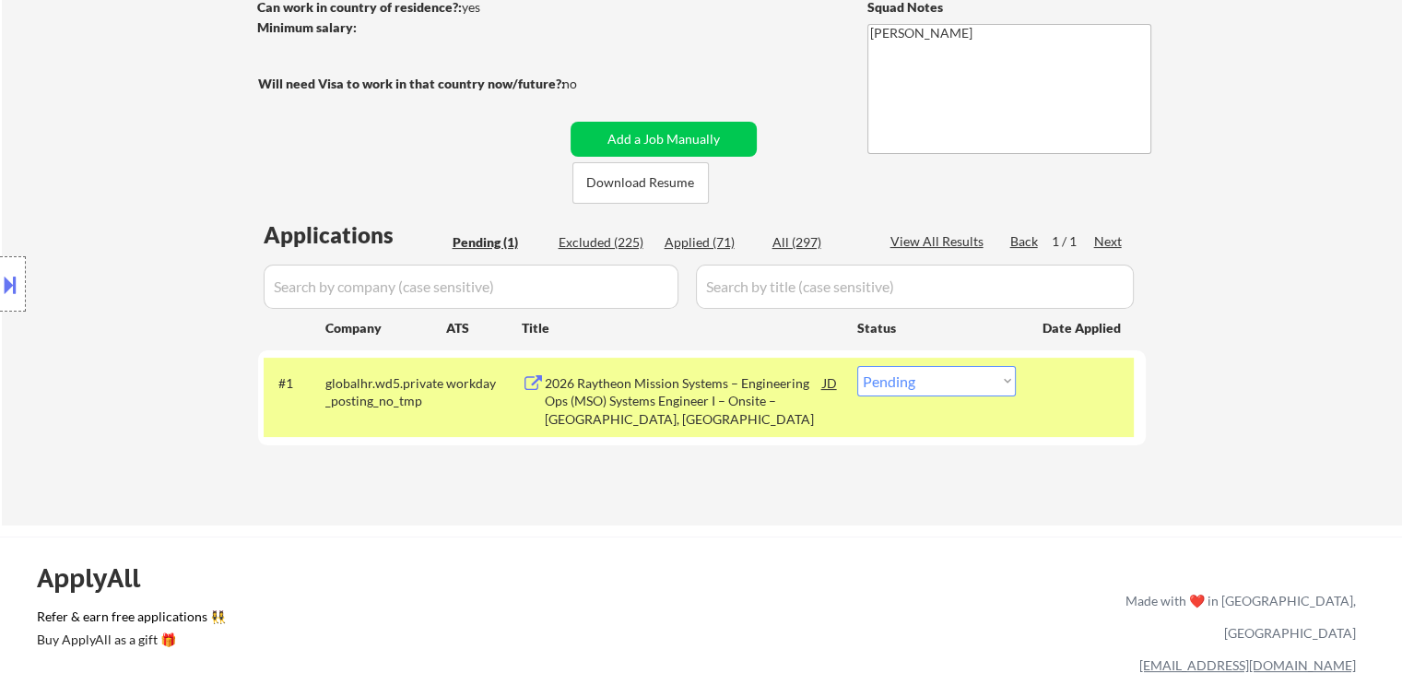
click at [930, 384] on select "Choose an option... Pending Applied Excluded (Questions) Excluded (Expired) Exc…" at bounding box center [936, 381] width 159 height 30
select select ""excluded""
click at [857, 366] on select "Choose an option... Pending Applied Excluded (Questions) Excluded (Expired) Exc…" at bounding box center [936, 381] width 159 height 30
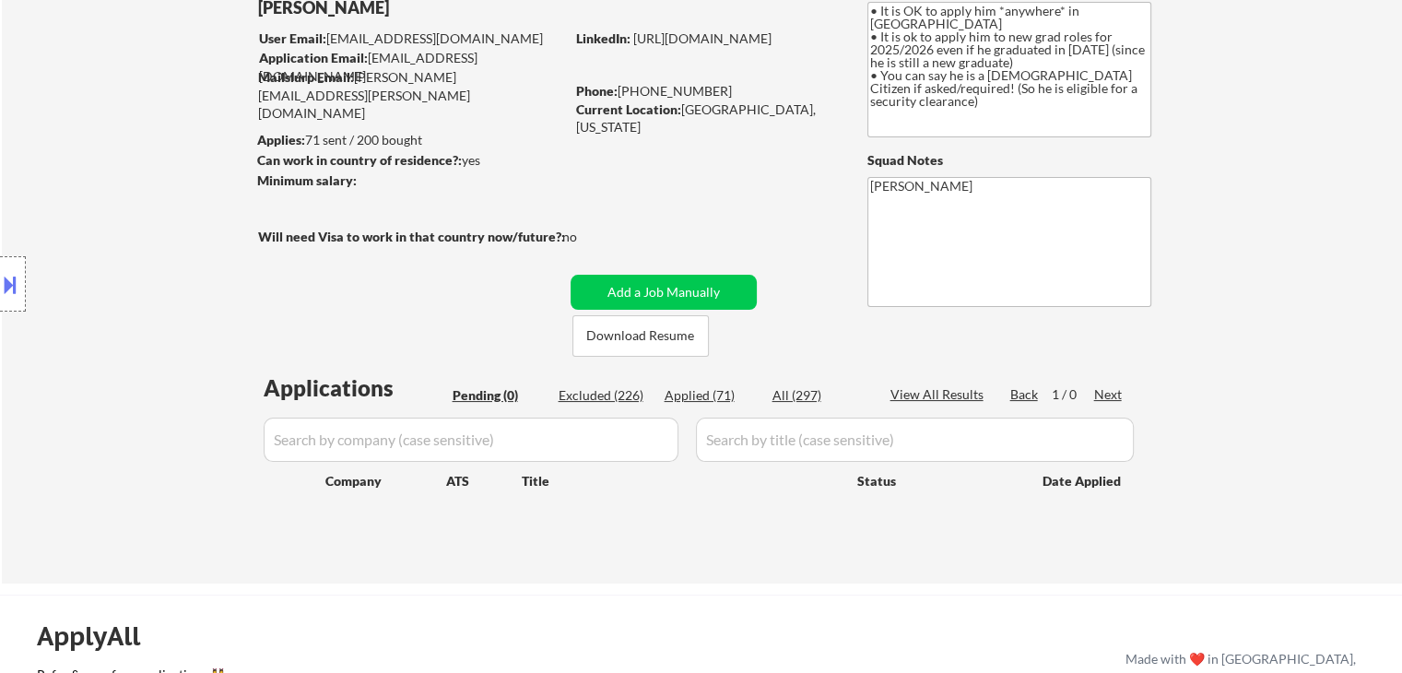
scroll to position [92, 0]
